Goal: Task Accomplishment & Management: Manage account settings

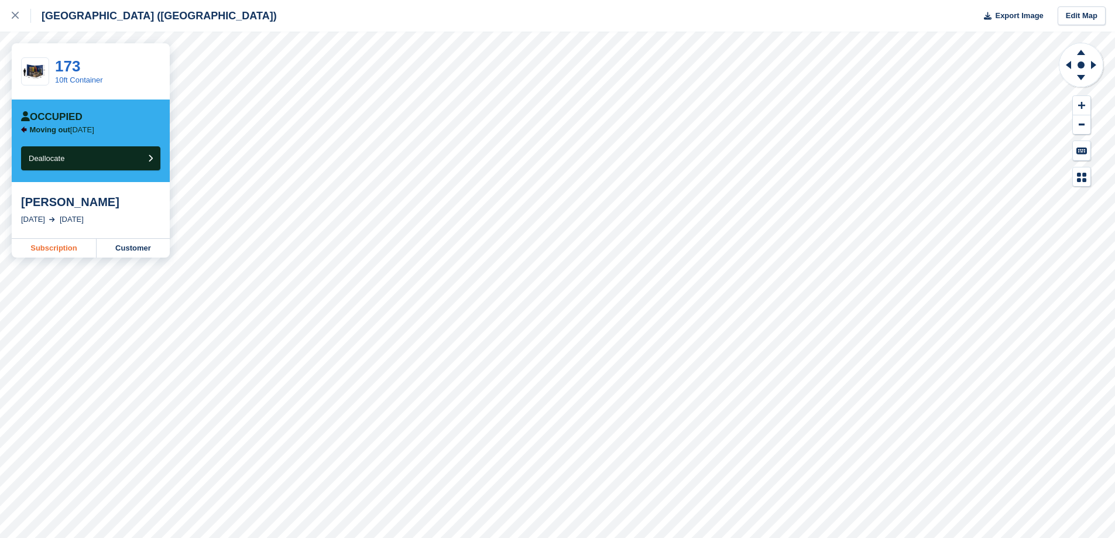
click at [54, 252] on link "Subscription" at bounding box center [54, 248] width 85 height 19
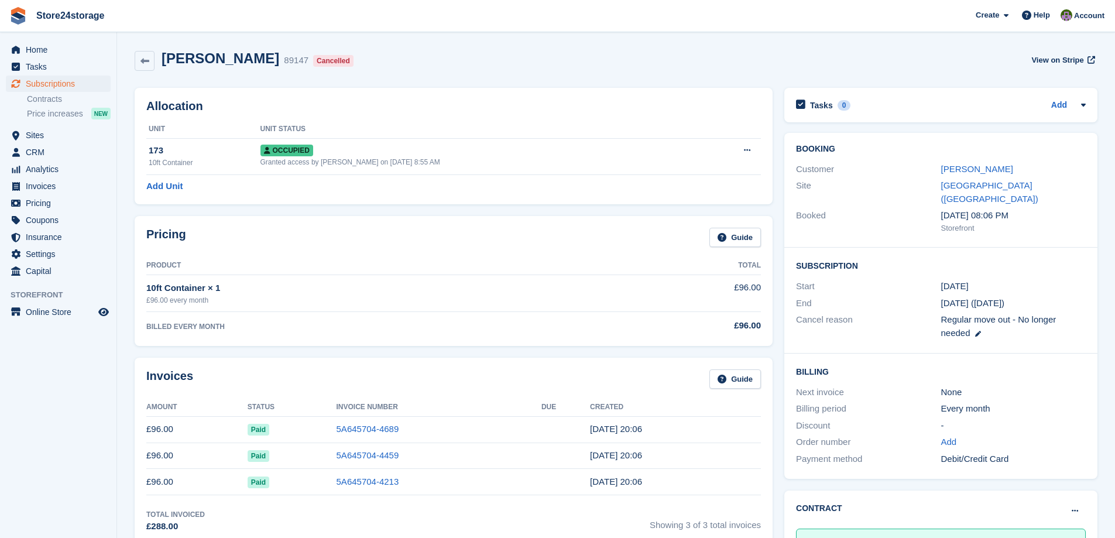
scroll to position [176, 0]
